Goal: Transaction & Acquisition: Purchase product/service

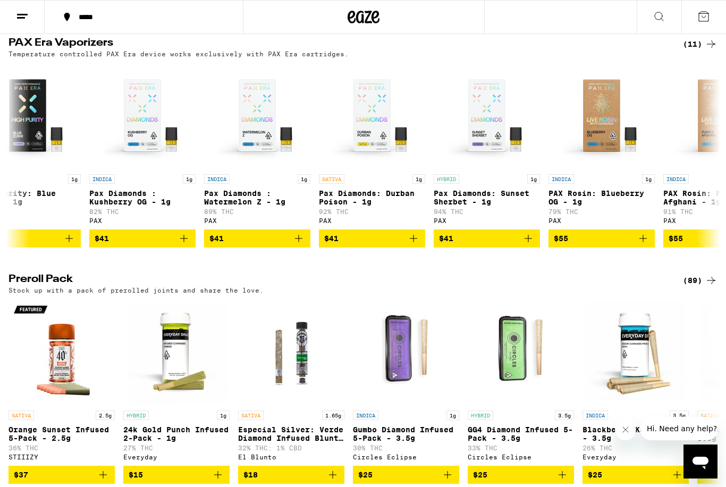
scroll to position [0, 152]
